Goal: Task Accomplishment & Management: Use online tool/utility

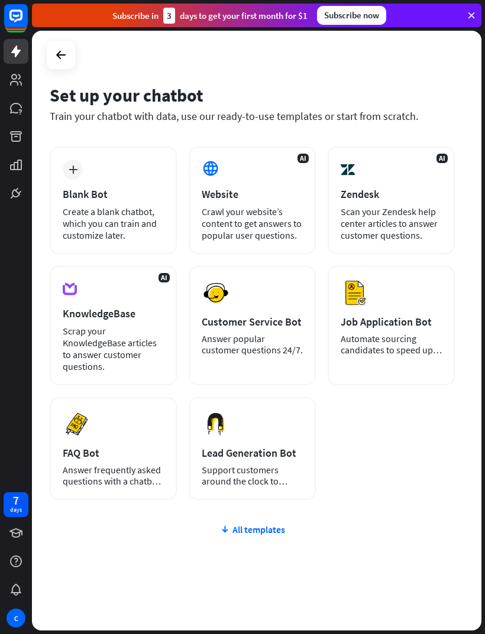
click at [257, 196] on div "Website" at bounding box center [252, 194] width 101 height 14
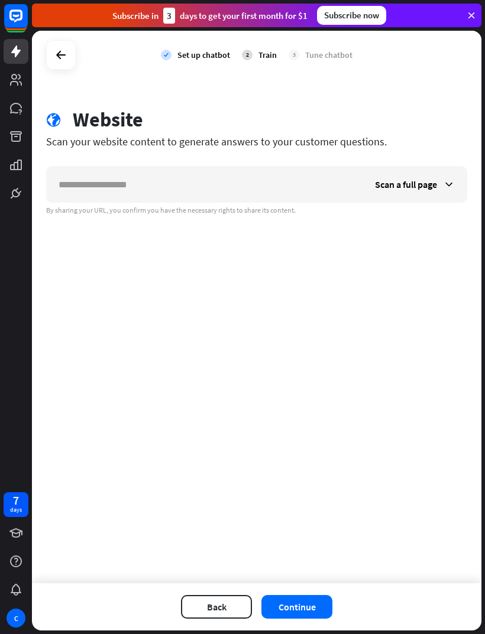
click at [310, 171] on input "text" at bounding box center [205, 184] width 316 height 35
type input "*******"
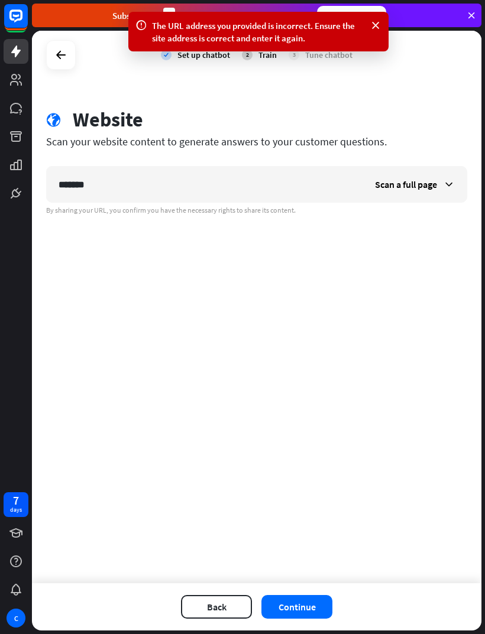
click at [69, 43] on div at bounding box center [61, 55] width 30 height 30
click at [61, 56] on icon at bounding box center [61, 55] width 14 height 14
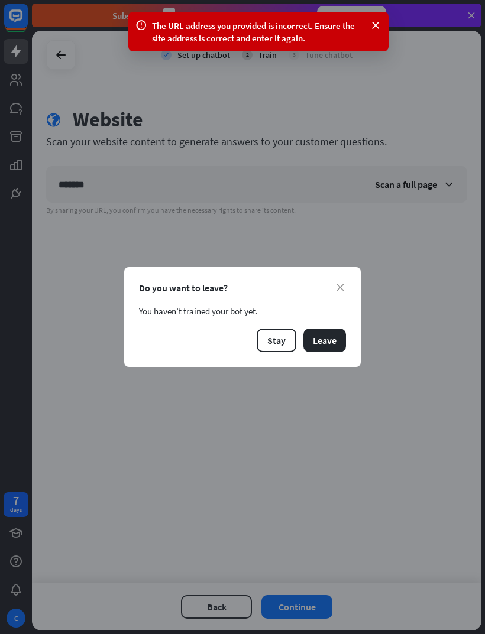
click at [323, 339] on button "Leave" at bounding box center [324, 341] width 43 height 24
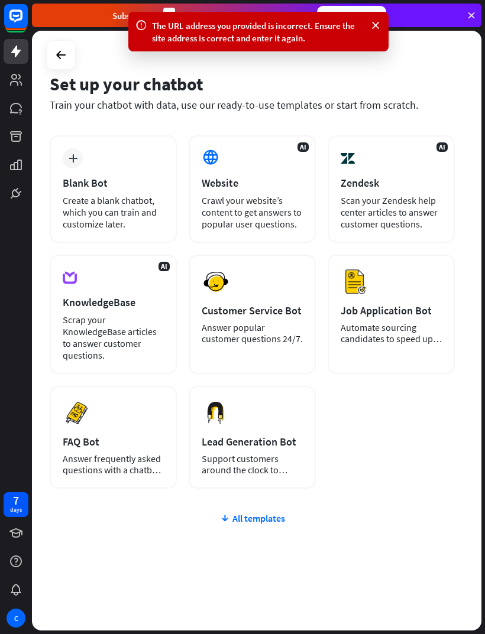
scroll to position [11, 0]
click at [397, 308] on div "Job Application Bot" at bounding box center [391, 311] width 101 height 14
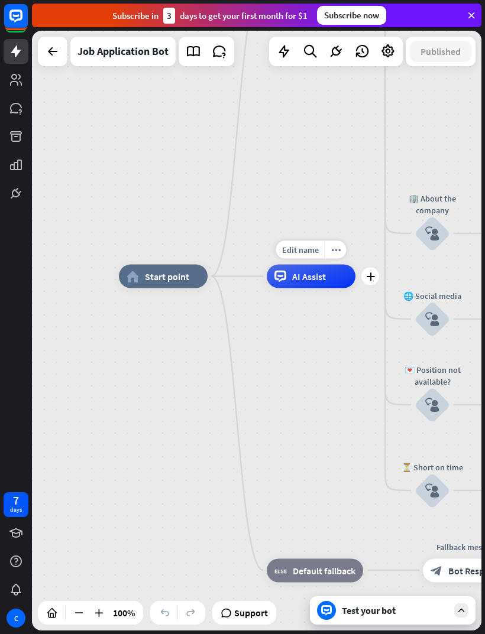
click at [289, 252] on span "Edit name" at bounding box center [300, 250] width 37 height 11
click at [330, 357] on div "home_2 Start point Welcome message block_bot_response Bot Response ✨ Main menu …" at bounding box center [343, 577] width 449 height 600
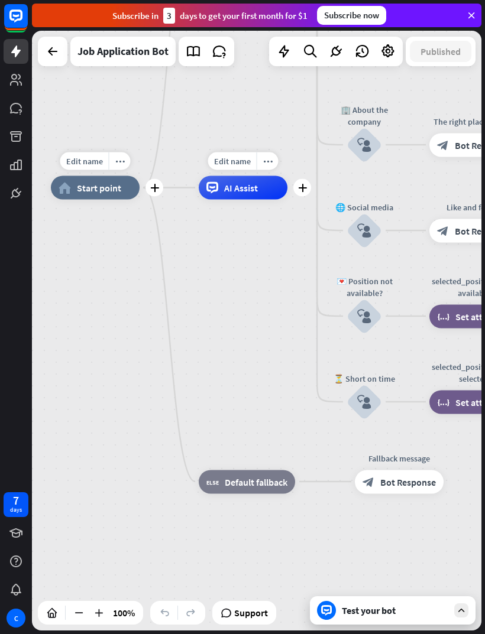
click at [86, 161] on span "Edit name" at bounding box center [84, 161] width 37 height 11
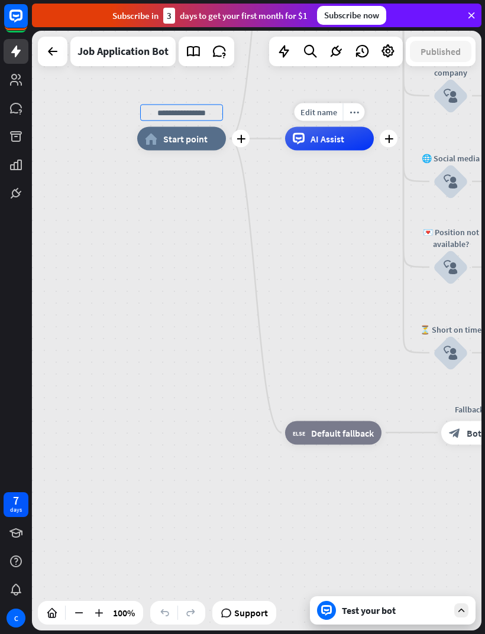
click at [215, 48] on icon at bounding box center [219, 51] width 15 height 15
